Goal: Task Accomplishment & Management: Manage account settings

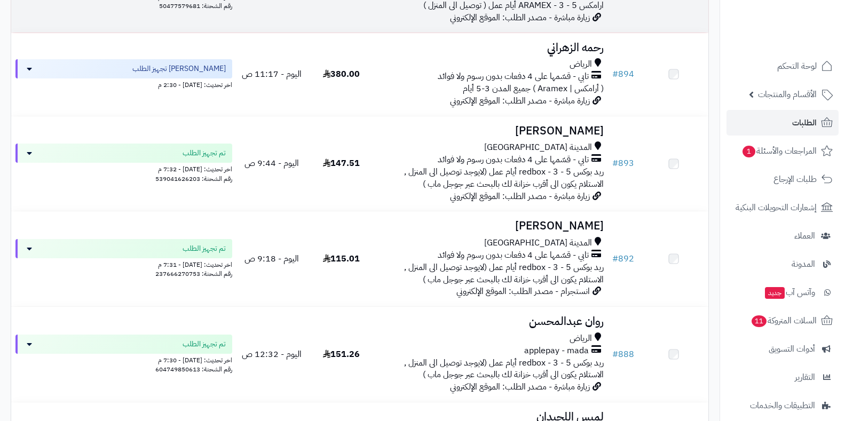
scroll to position [42, 0]
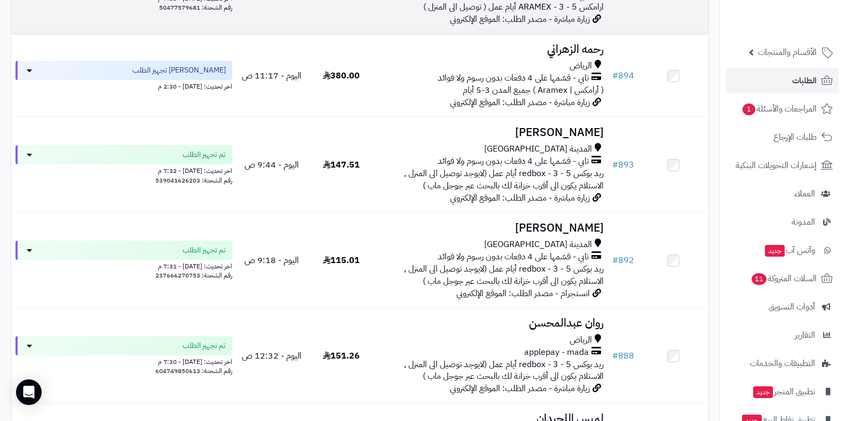
click at [572, 7] on span "ارامكس ARAMEX - 3 - 5 أيام عمل ( توصيل الى المنزل )" at bounding box center [513, 7] width 180 height 13
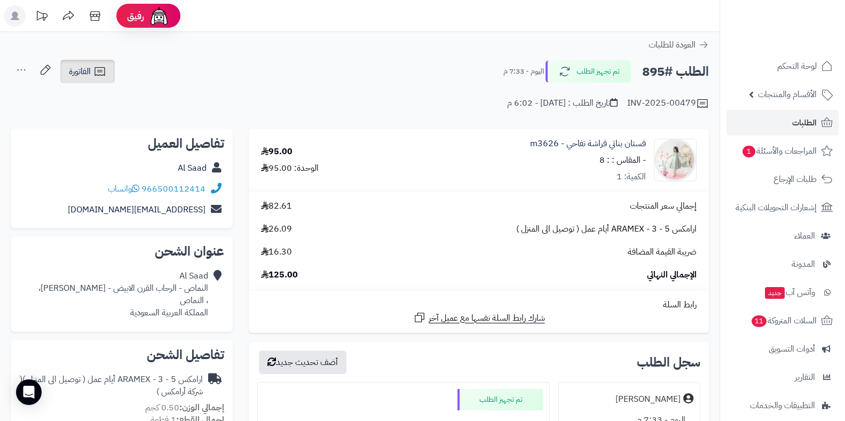
click at [84, 70] on span "الفاتورة" at bounding box center [80, 71] width 22 height 13
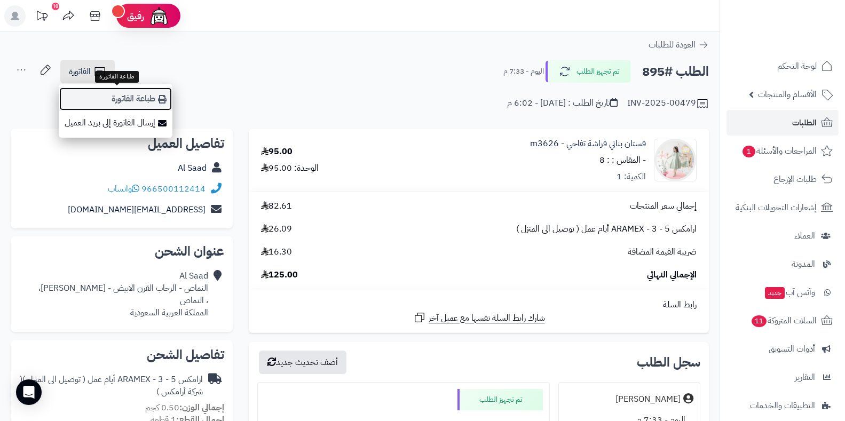
click at [159, 102] on icon at bounding box center [162, 99] width 9 height 9
